Goal: Task Accomplishment & Management: Use online tool/utility

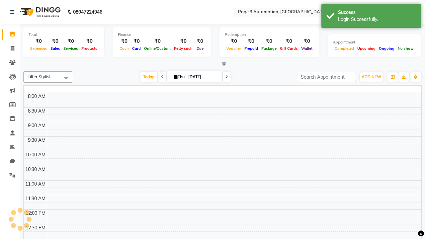
select select "en"
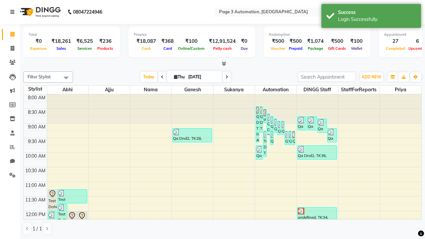
click at [14, 12] on icon at bounding box center [12, 12] width 4 height 5
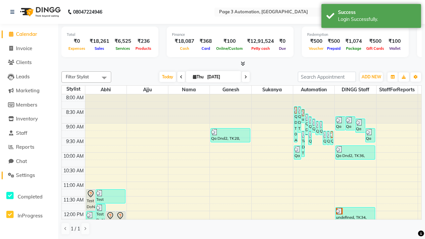
click at [29, 175] on span "Settings" at bounding box center [25, 175] width 19 height 6
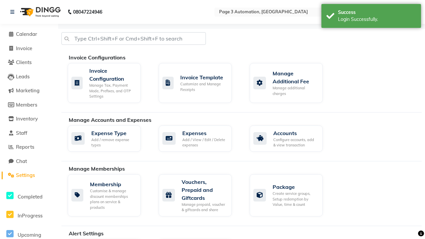
select select "2: 15"
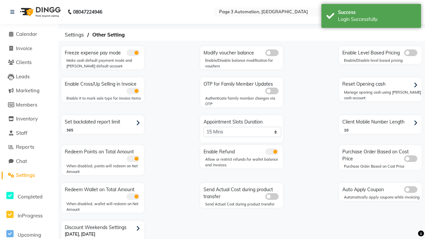
scroll to position [14, 0]
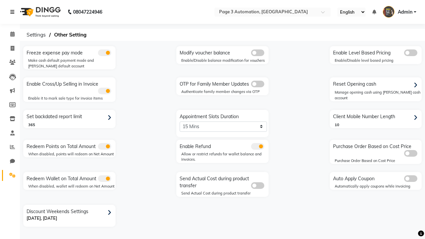
scroll to position [0, 0]
click at [10, 48] on span at bounding box center [13, 49] width 12 height 8
select select "service"
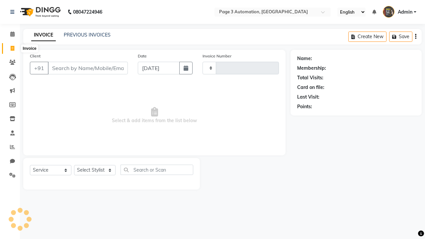
type input "8853"
select select "2774"
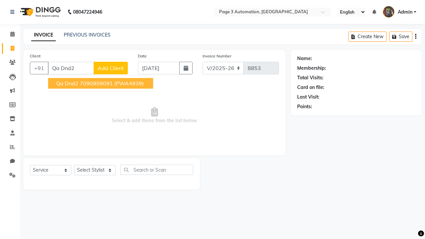
click at [101, 83] on ngb-highlight "7090909091" at bounding box center [96, 83] width 33 height 7
type input "7090909091"
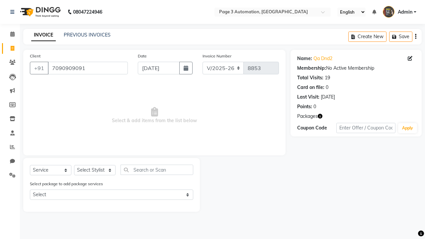
select select "71342"
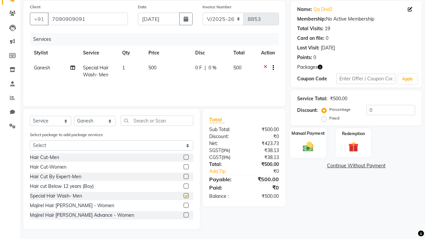
click at [308, 133] on label "Manual Payment" at bounding box center [307, 133] width 33 height 6
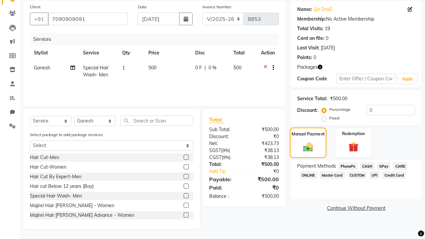
checkbox input "false"
click at [367, 166] on span "CASH" at bounding box center [367, 166] width 14 height 8
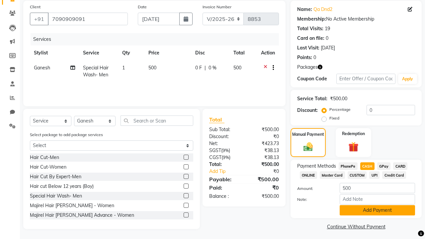
click at [377, 210] on button "Add Payment" at bounding box center [376, 210] width 75 height 10
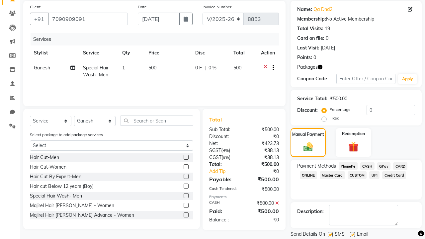
click at [330, 234] on label at bounding box center [329, 234] width 5 height 5
click at [330, 234] on input "checkbox" at bounding box center [329, 235] width 4 height 4
checkbox input "false"
click at [352, 234] on label at bounding box center [352, 234] width 5 height 5
click at [352, 234] on input "checkbox" at bounding box center [352, 235] width 4 height 4
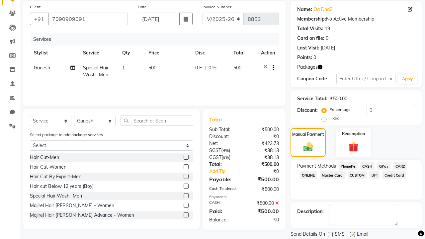
checkbox input "false"
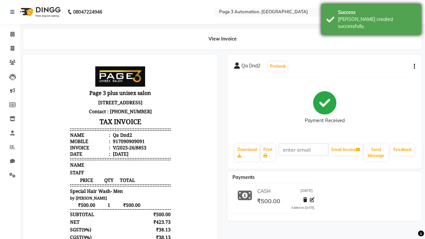
click at [371, 17] on div "[PERSON_NAME] created successfully." at bounding box center [377, 23] width 78 height 14
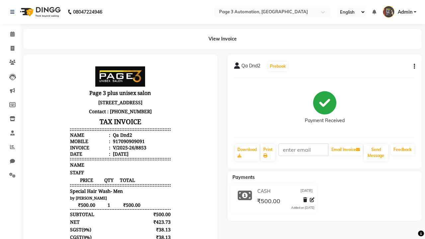
click at [413, 66] on button "button" at bounding box center [413, 66] width 4 height 7
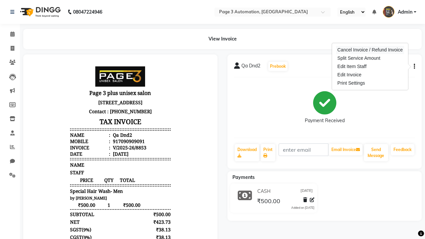
click at [370, 50] on div "Cancel Invoice / Refund Invoice" at bounding box center [370, 50] width 68 height 8
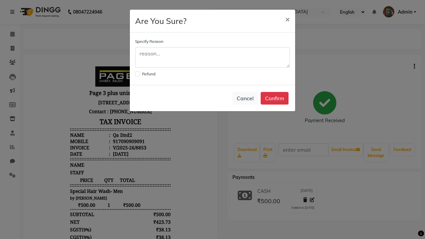
click at [137, 74] on label at bounding box center [137, 73] width 5 height 5
click at [137, 74] on input "checkbox" at bounding box center [137, 73] width 4 height 4
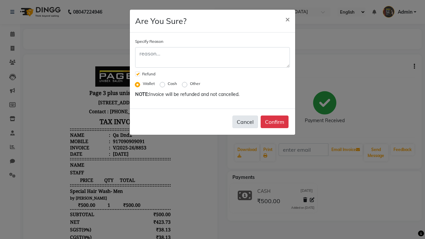
click at [245, 122] on button "Cancel" at bounding box center [245, 121] width 26 height 13
checkbox input "false"
